Goal: Find specific fact

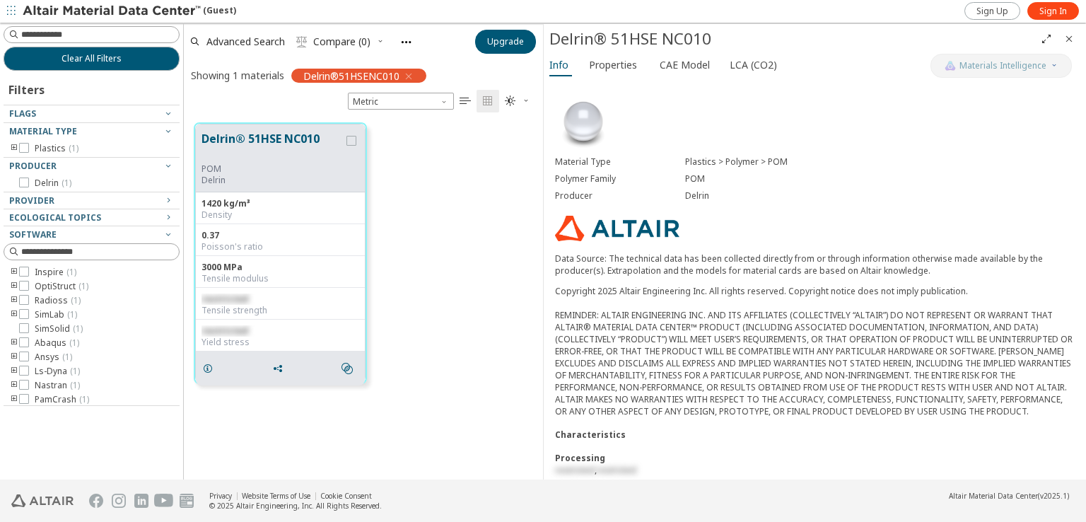
scroll to position [258, 0]
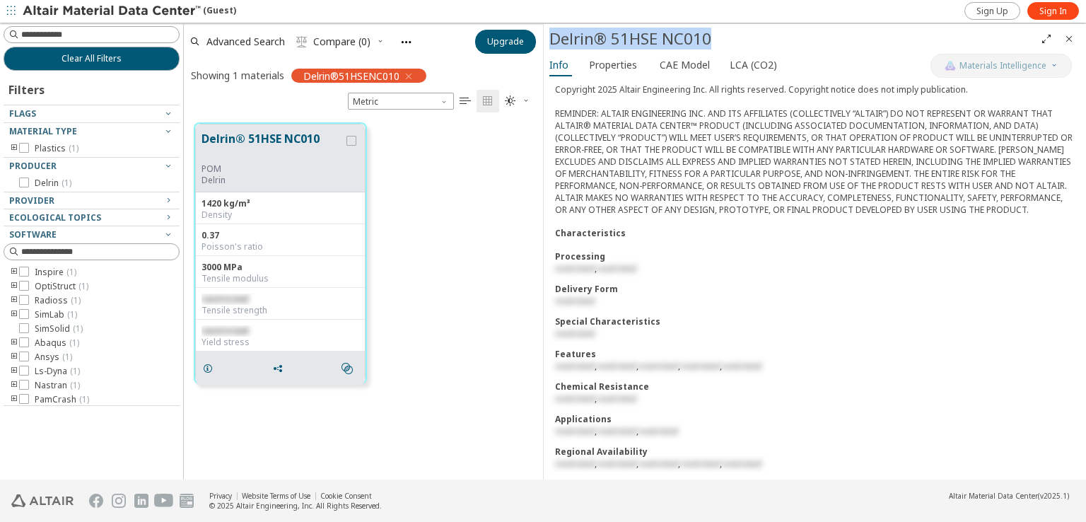
drag, startPoint x: 714, startPoint y: 35, endPoint x: 549, endPoint y: 32, distance: 164.7
click at [549, 32] on div "Delrin® 51HSE NC010" at bounding box center [792, 39] width 486 height 23
copy div "Delrin® 51HSE NC010"
